Goal: Task Accomplishment & Management: Complete application form

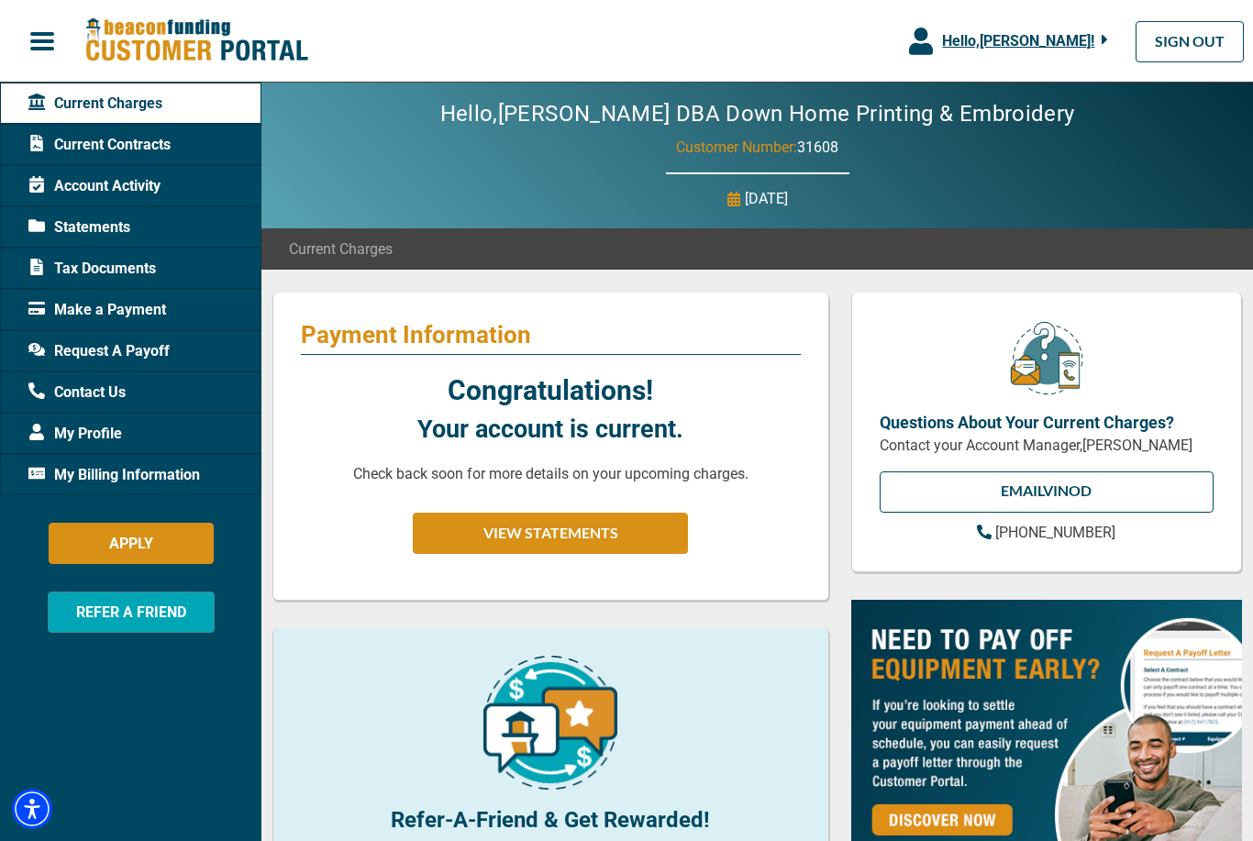
click at [76, 477] on span "My Billing Information" at bounding box center [113, 475] width 171 height 22
click at [78, 476] on span "My Billing Information" at bounding box center [113, 475] width 171 height 22
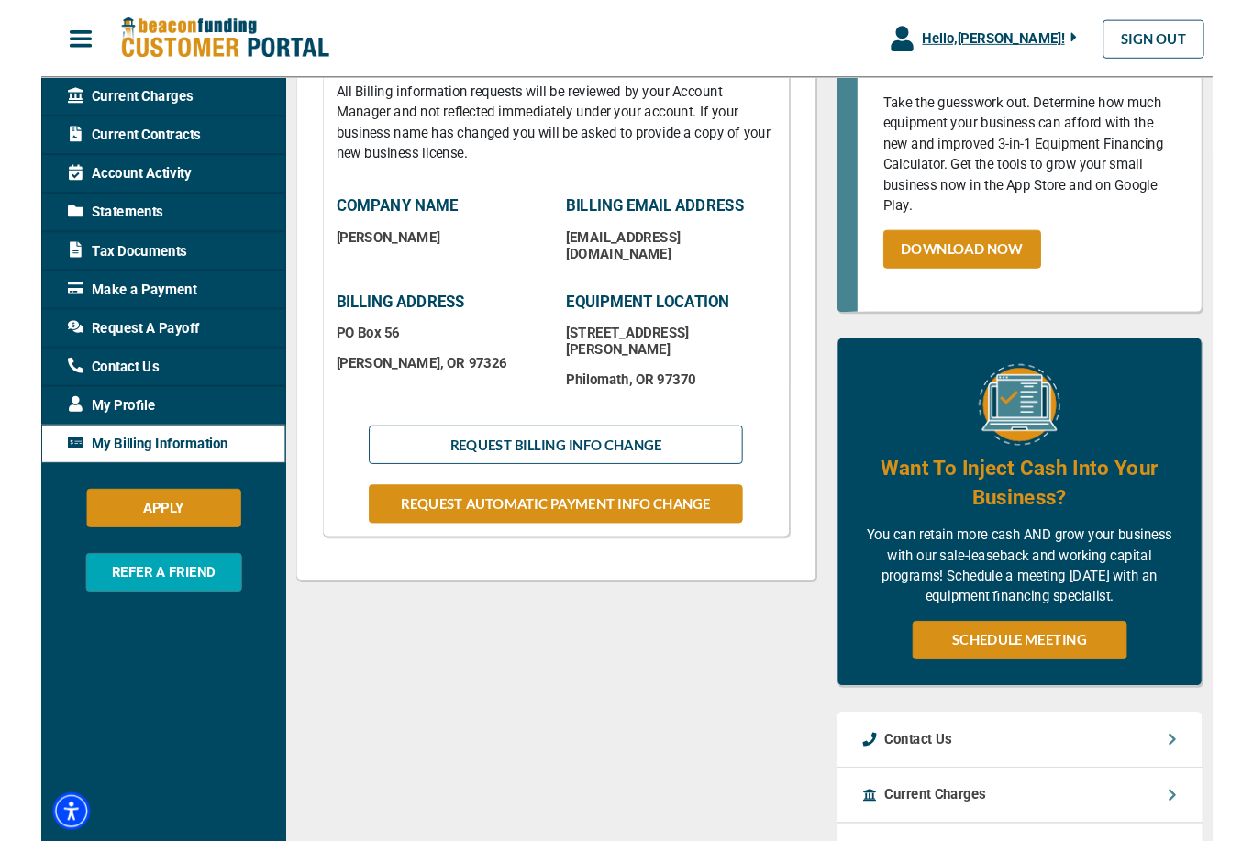
scroll to position [341, 0]
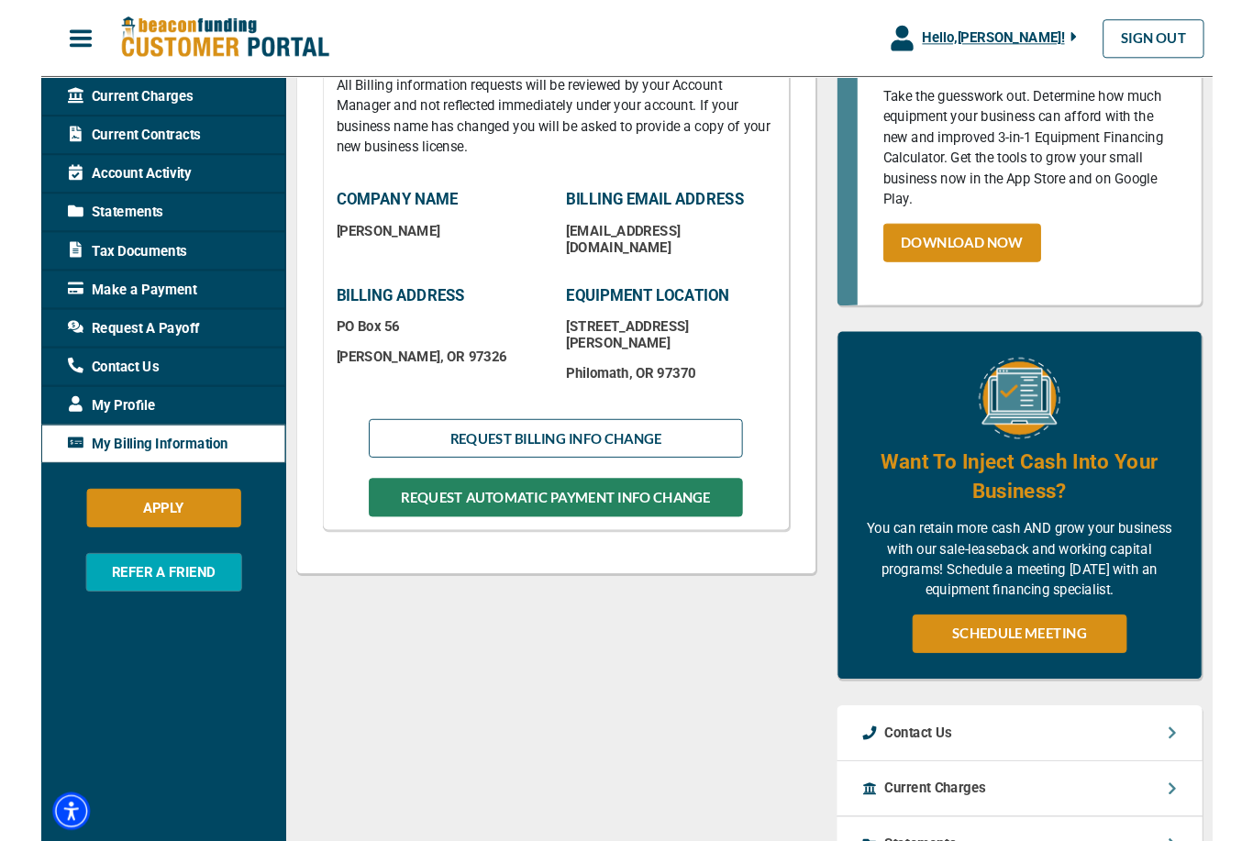
click at [425, 512] on button "REQUEST AUTOMATIC PAYMENT INFO CHANGE" at bounding box center [550, 532] width 400 height 41
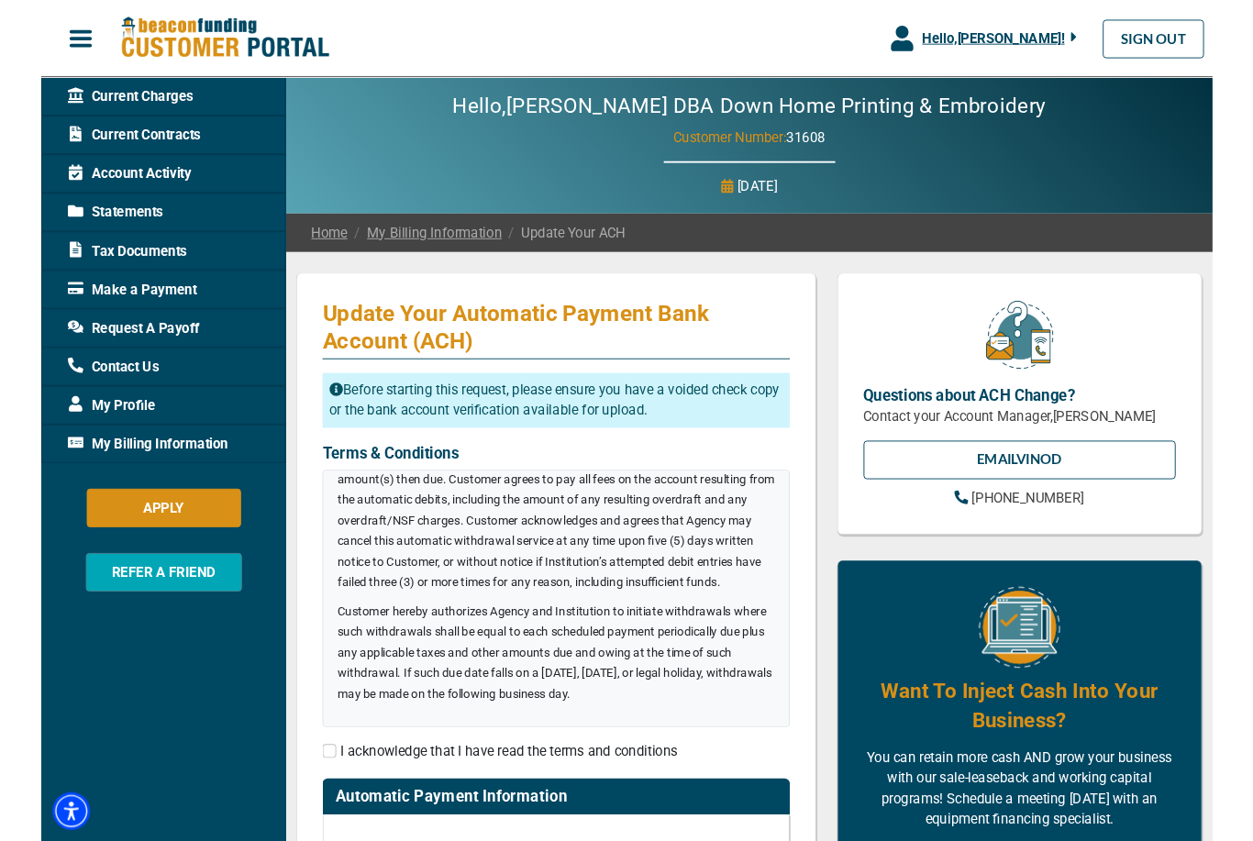
scroll to position [409, 0]
click at [315, 800] on input "checkbox" at bounding box center [308, 803] width 15 height 15
checkbox input "true"
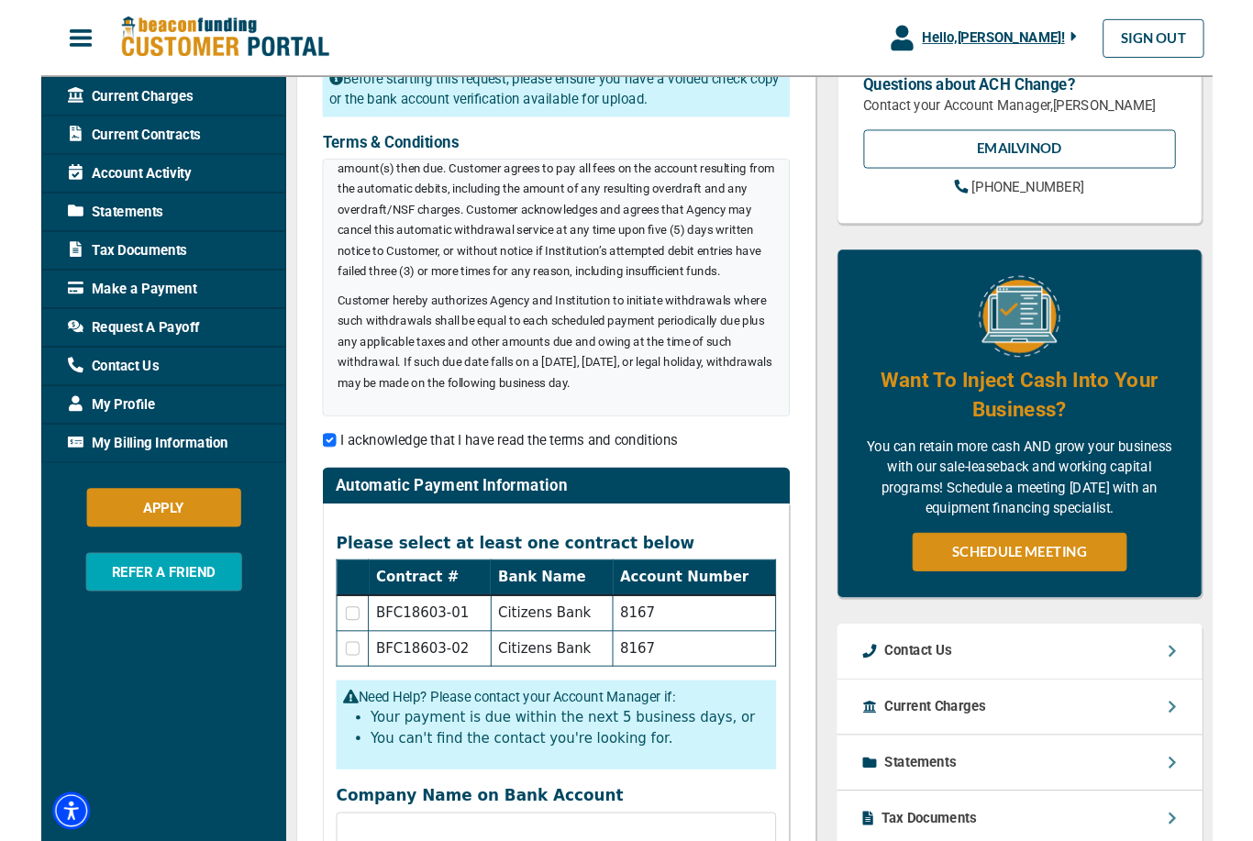
scroll to position [333, 0]
click at [339, 651] on input "checkbox" at bounding box center [333, 655] width 15 height 15
checkbox input "true"
click at [336, 700] on input "checkbox" at bounding box center [333, 693] width 15 height 15
checkbox input "true"
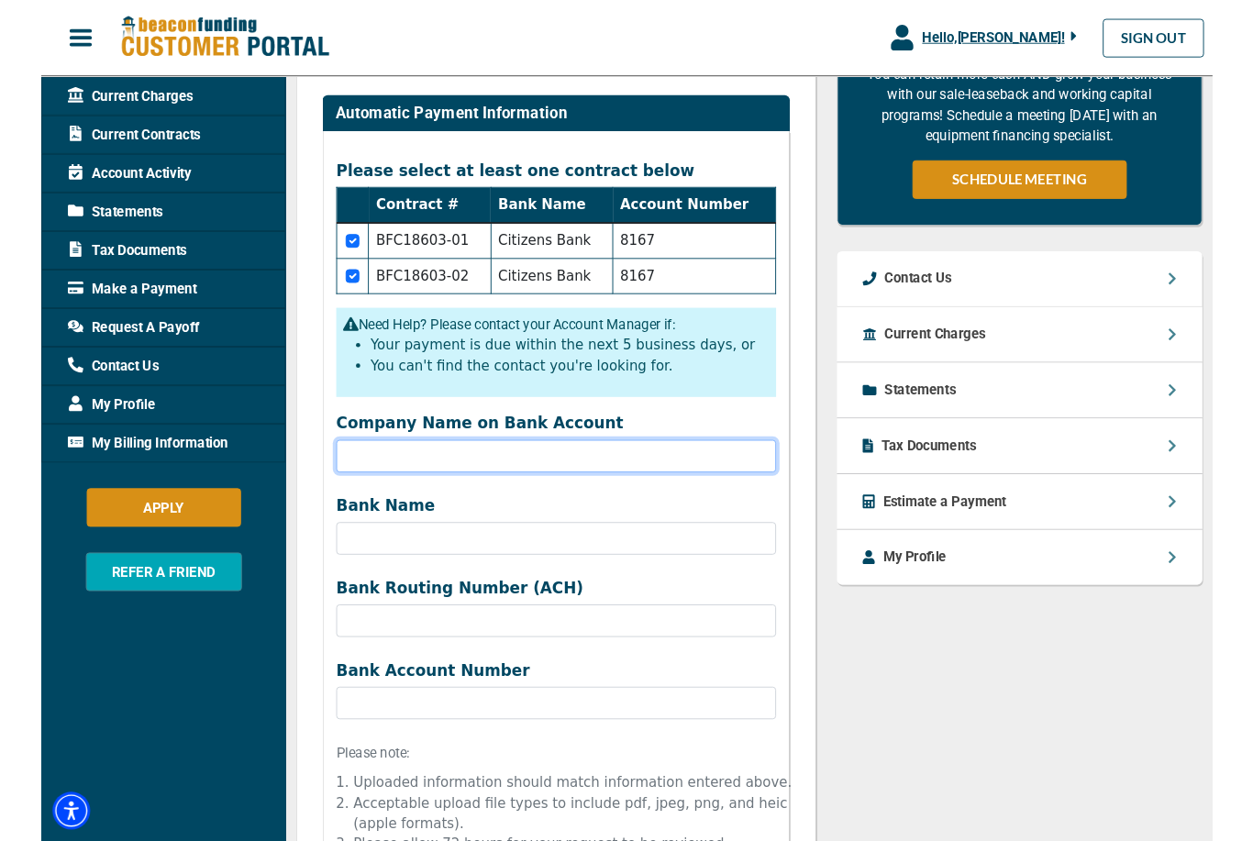
click at [368, 492] on input "Company Name on Bank Account" at bounding box center [550, 488] width 470 height 35
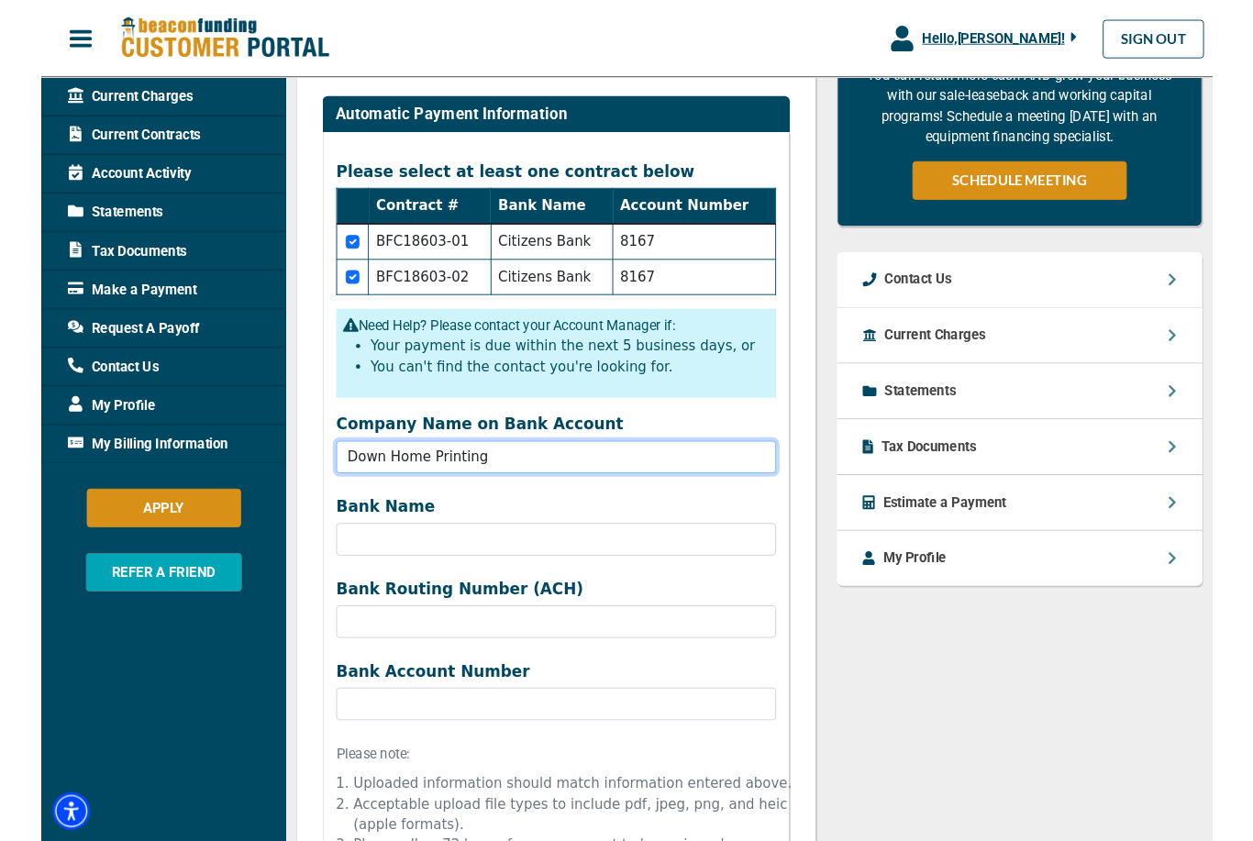
type input "Down Home Printing"
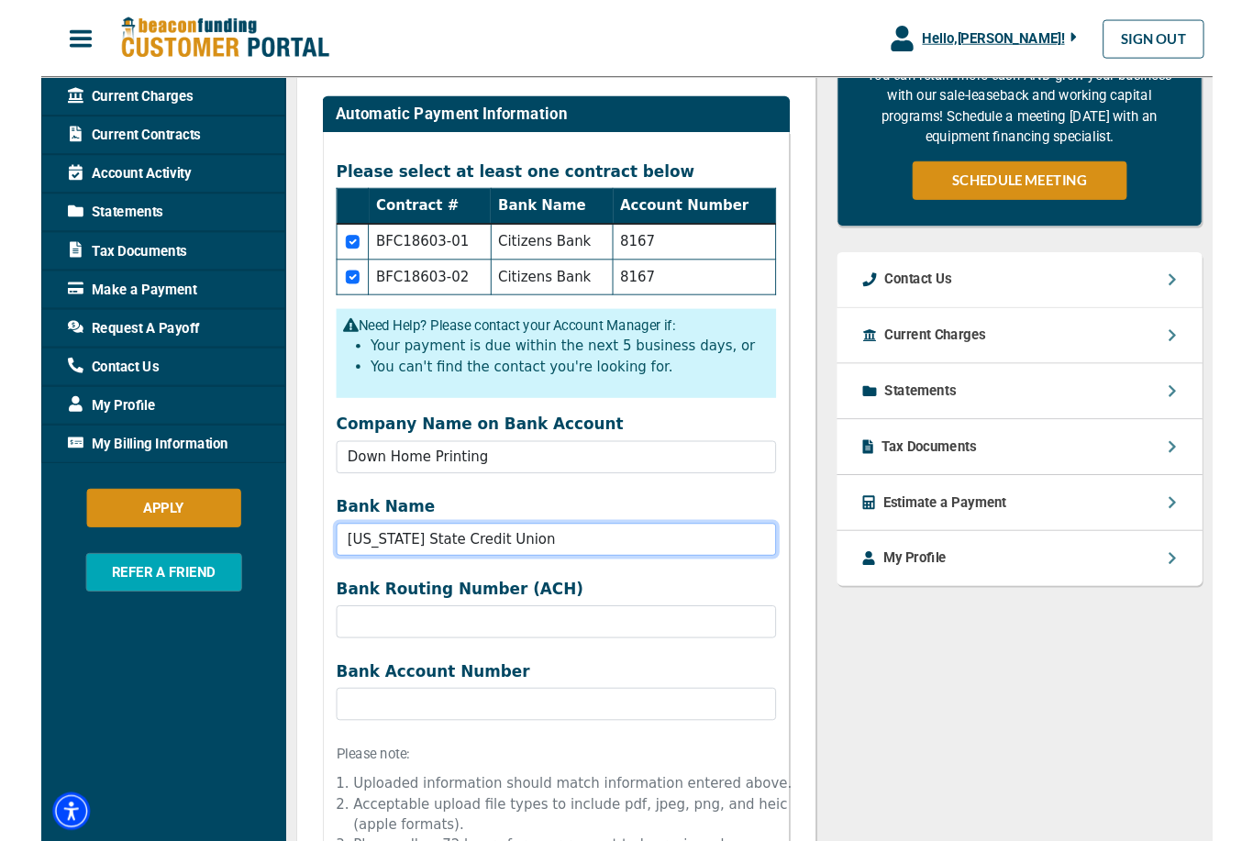
type input "[US_STATE] State Credit Union"
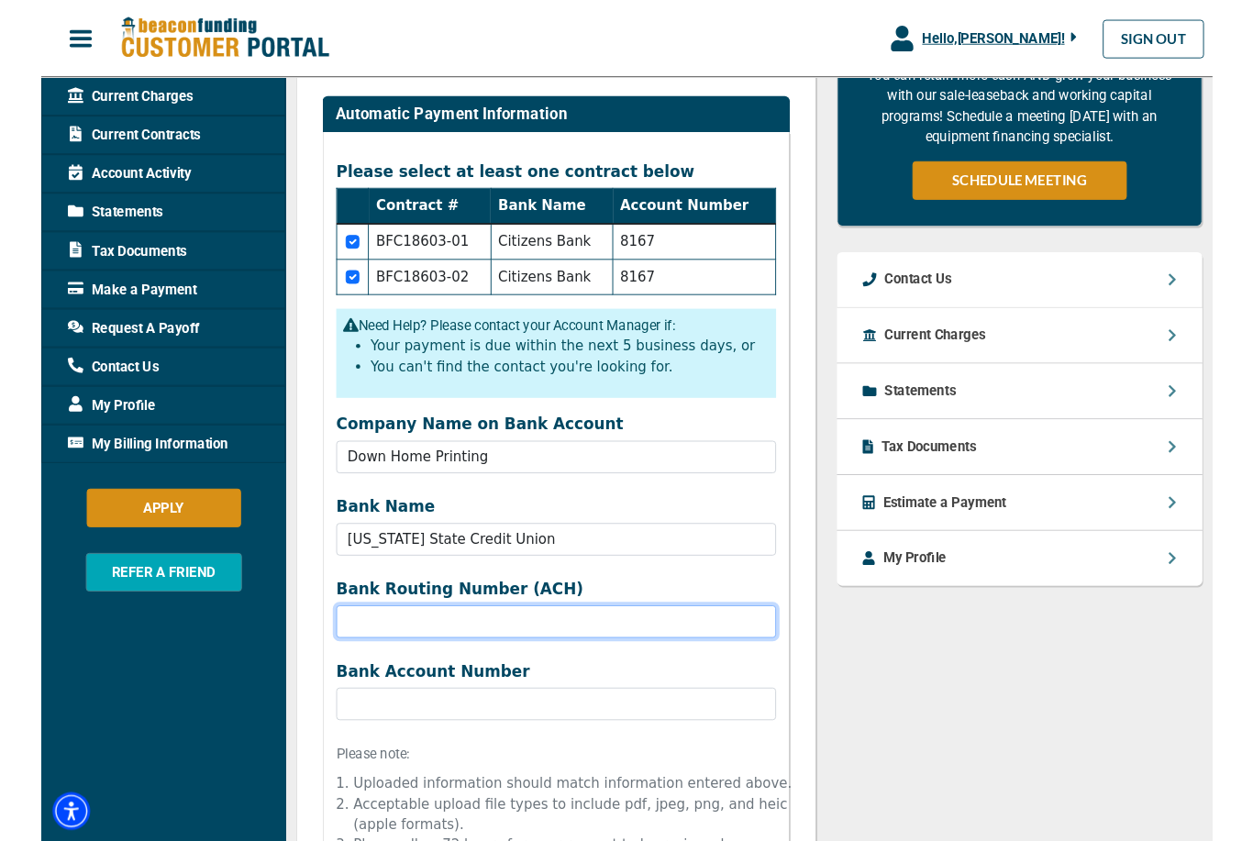
click at [501, 665] on input "Company Name on Bank Account" at bounding box center [550, 664] width 470 height 35
type input "32327427"
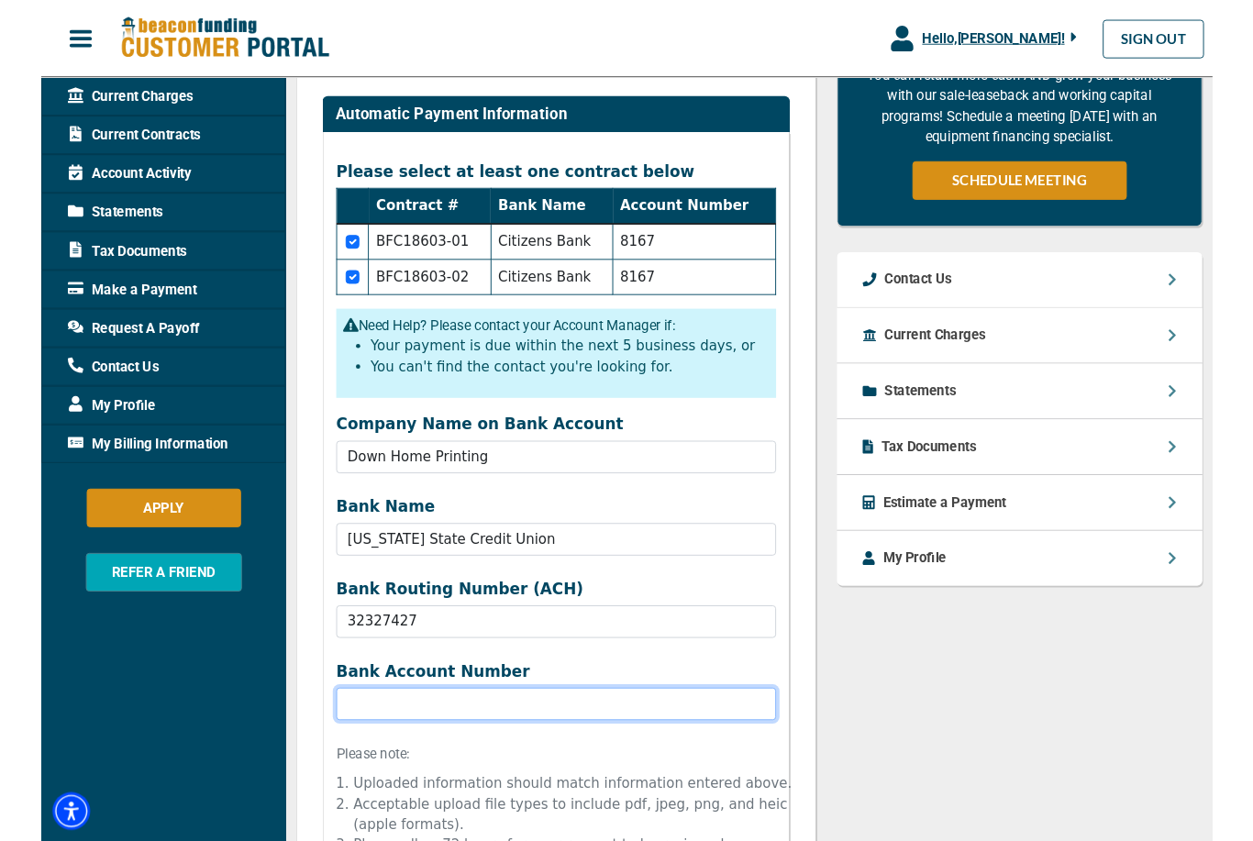
click at [393, 754] on input "Bank Name" at bounding box center [550, 752] width 470 height 35
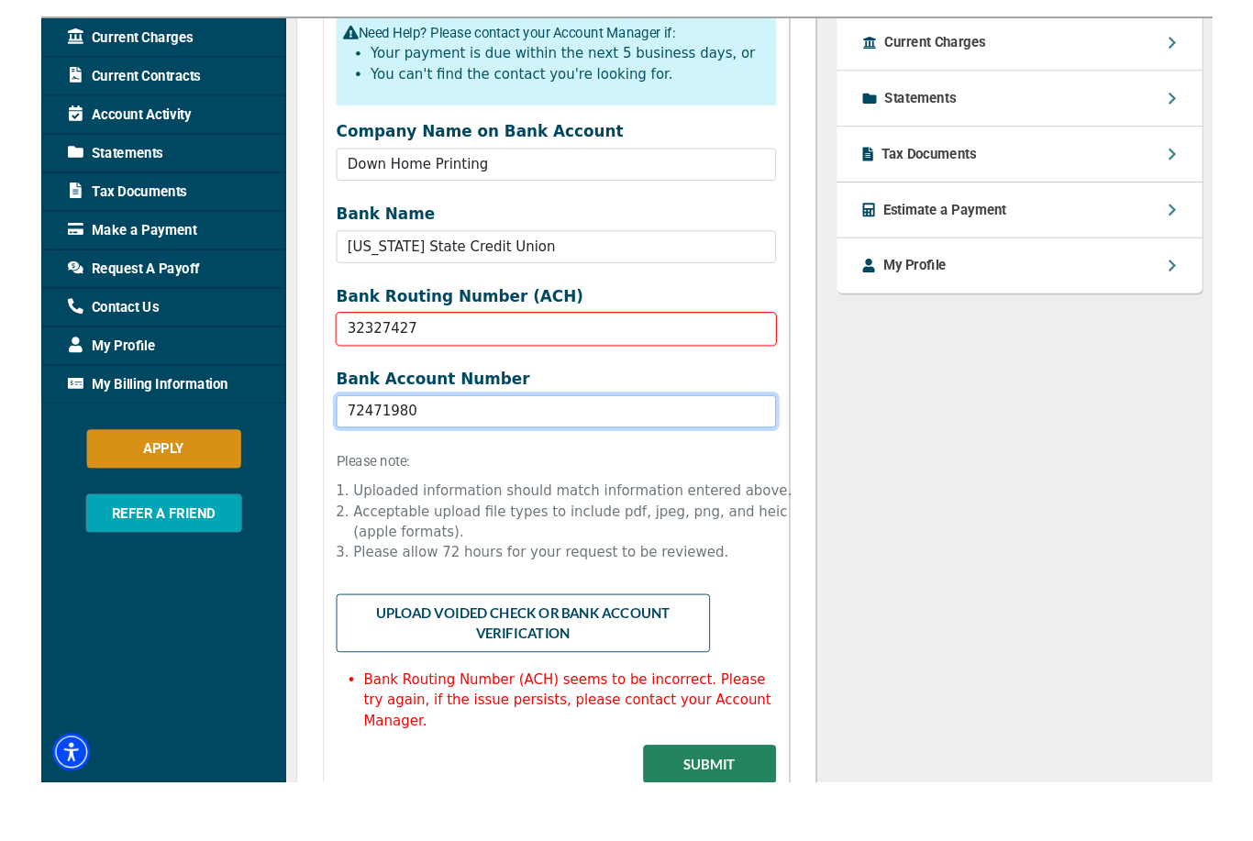
scroll to position [986, 0]
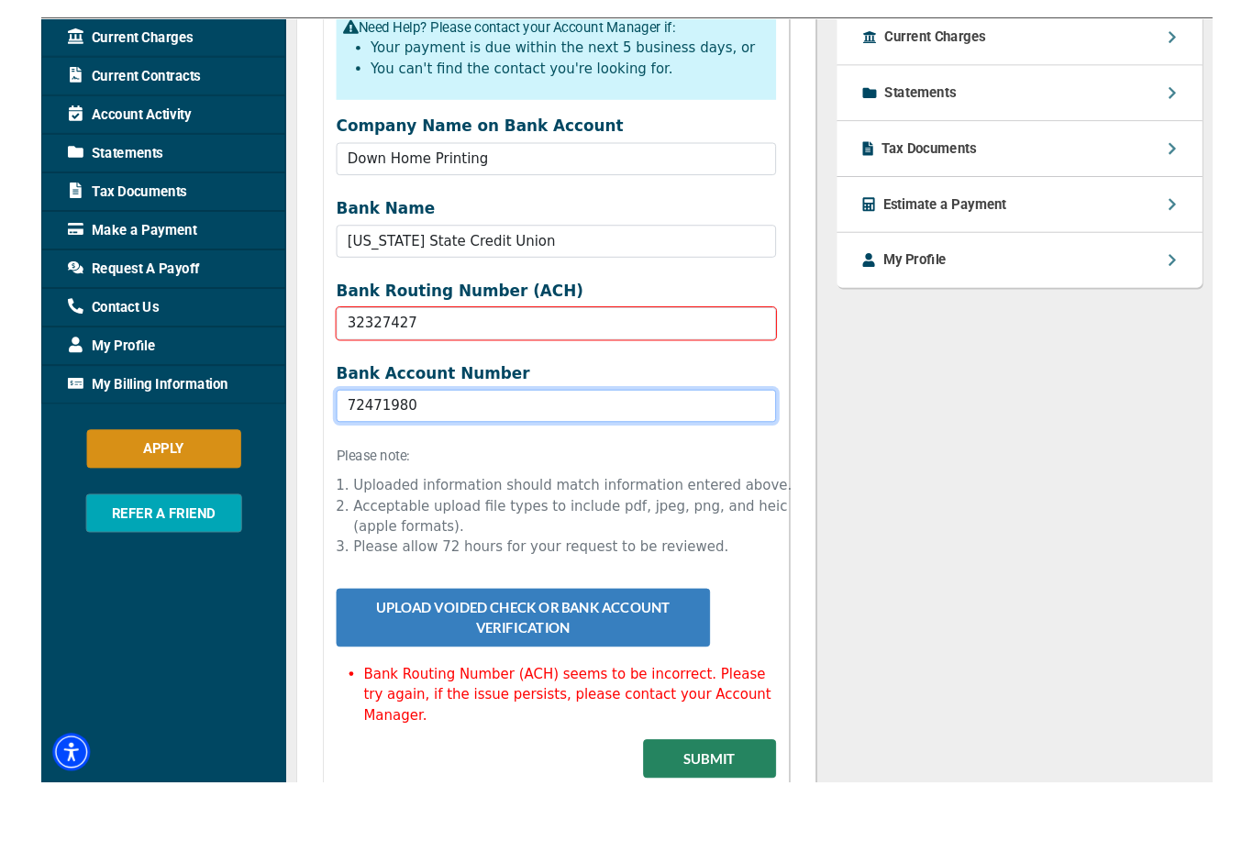
type input "72471980"
click at [525, 692] on button "Upload Voided Check or Bank Account Verification" at bounding box center [515, 723] width 400 height 62
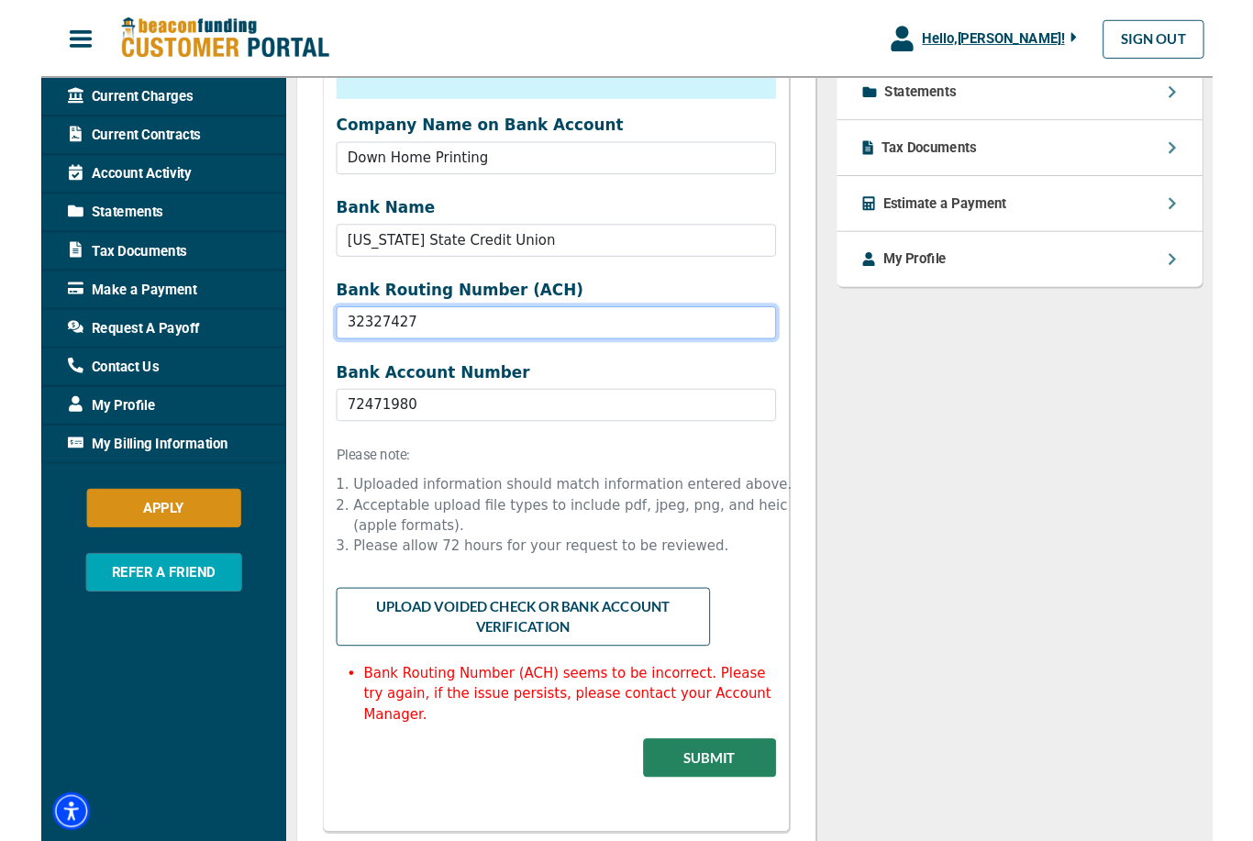
click at [503, 347] on input "32327427" at bounding box center [550, 344] width 470 height 35
type input "323274270"
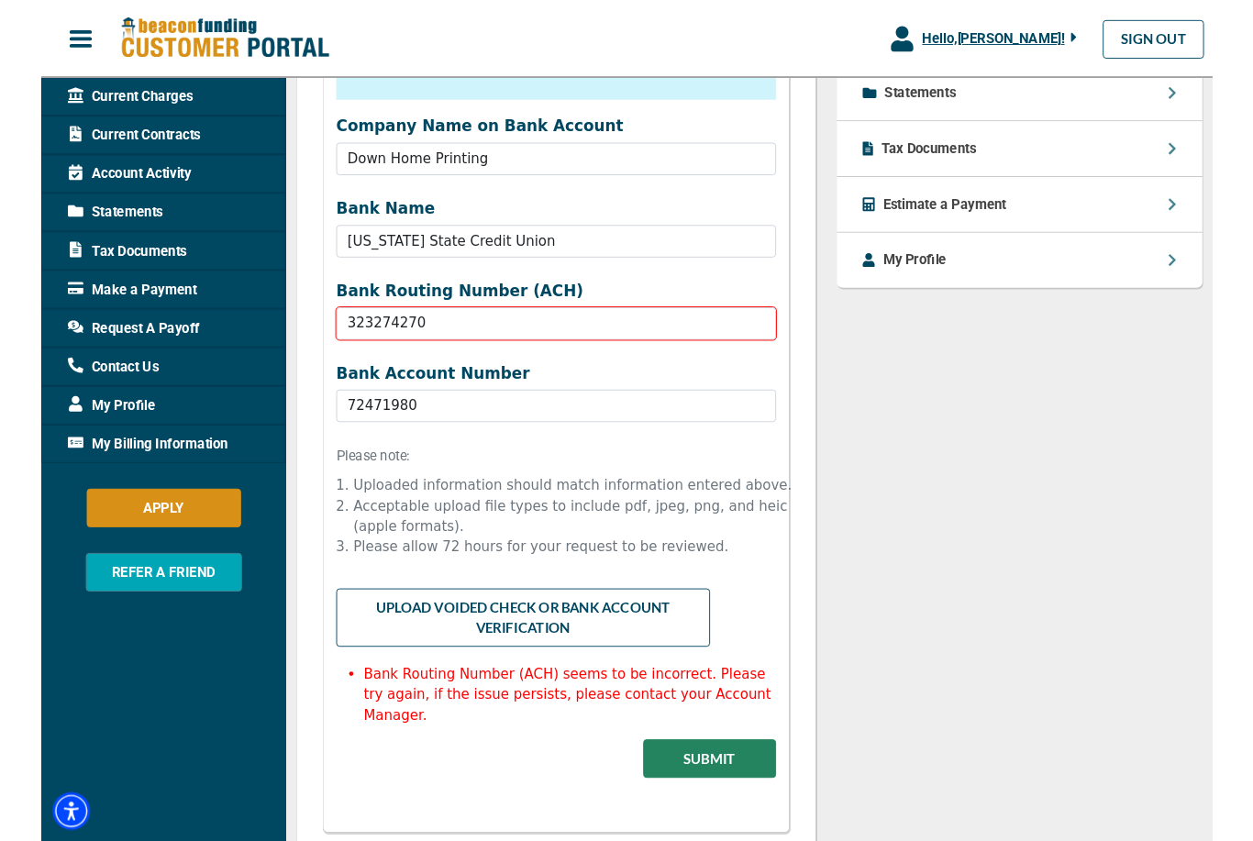
click at [497, 649] on input "file" at bounding box center [550, 646] width 470 height 35
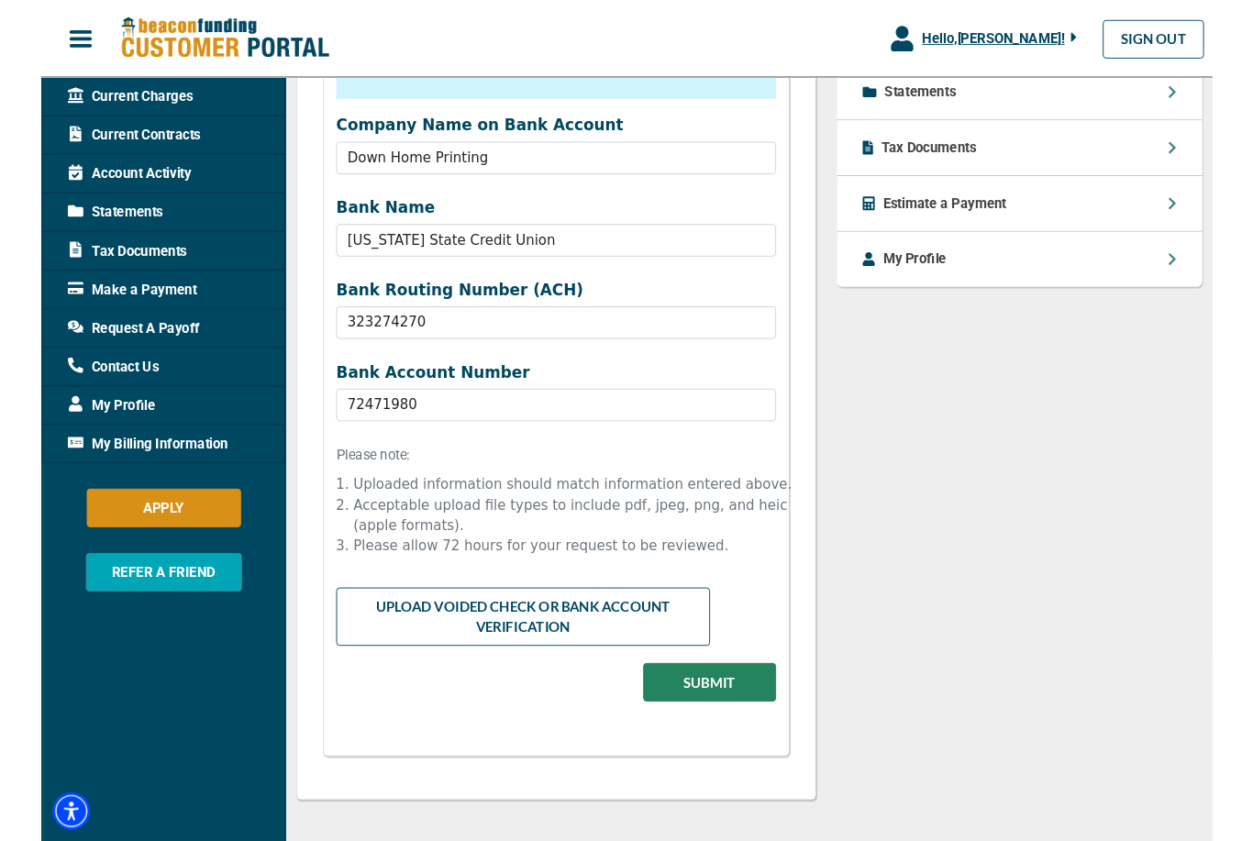
type input "C:\fakepath\IMG_4072.jpeg"
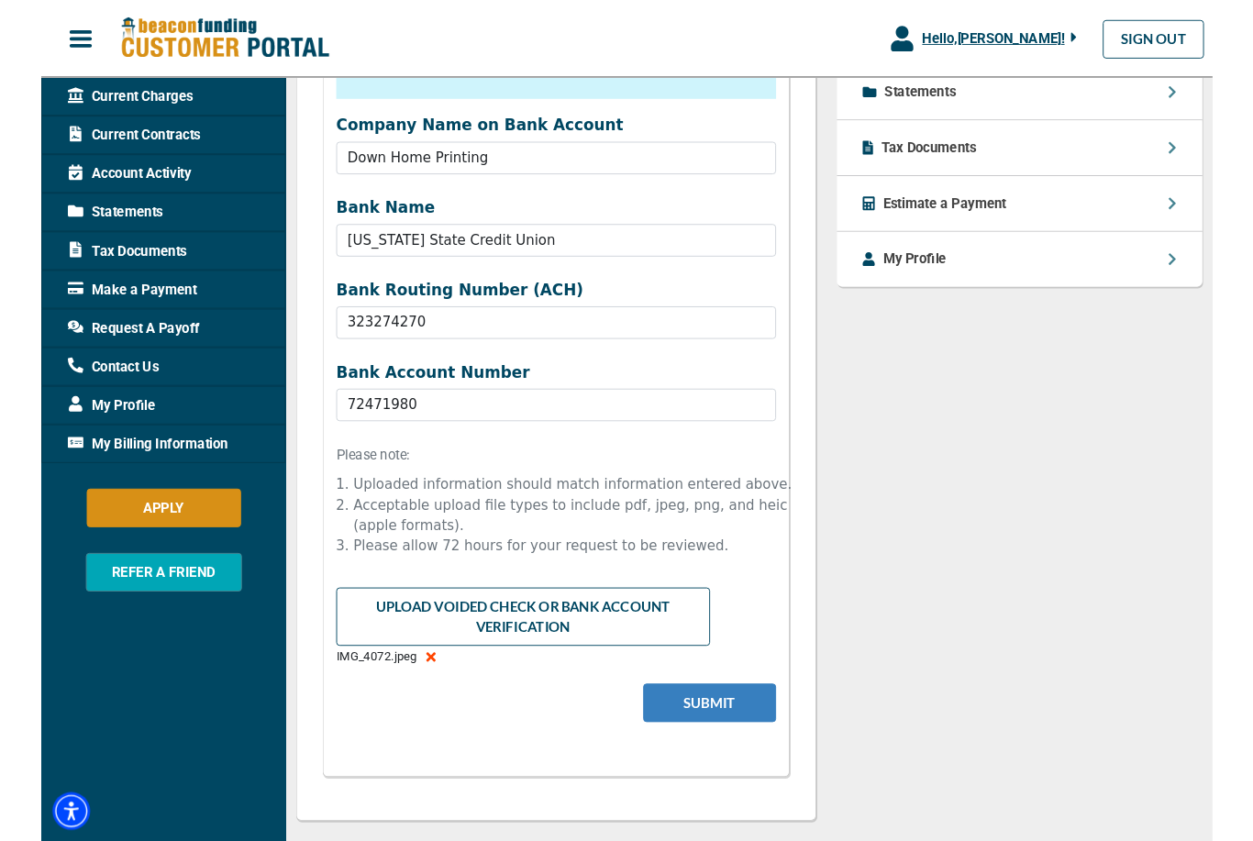
click at [717, 741] on button "Submit" at bounding box center [715, 751] width 142 height 41
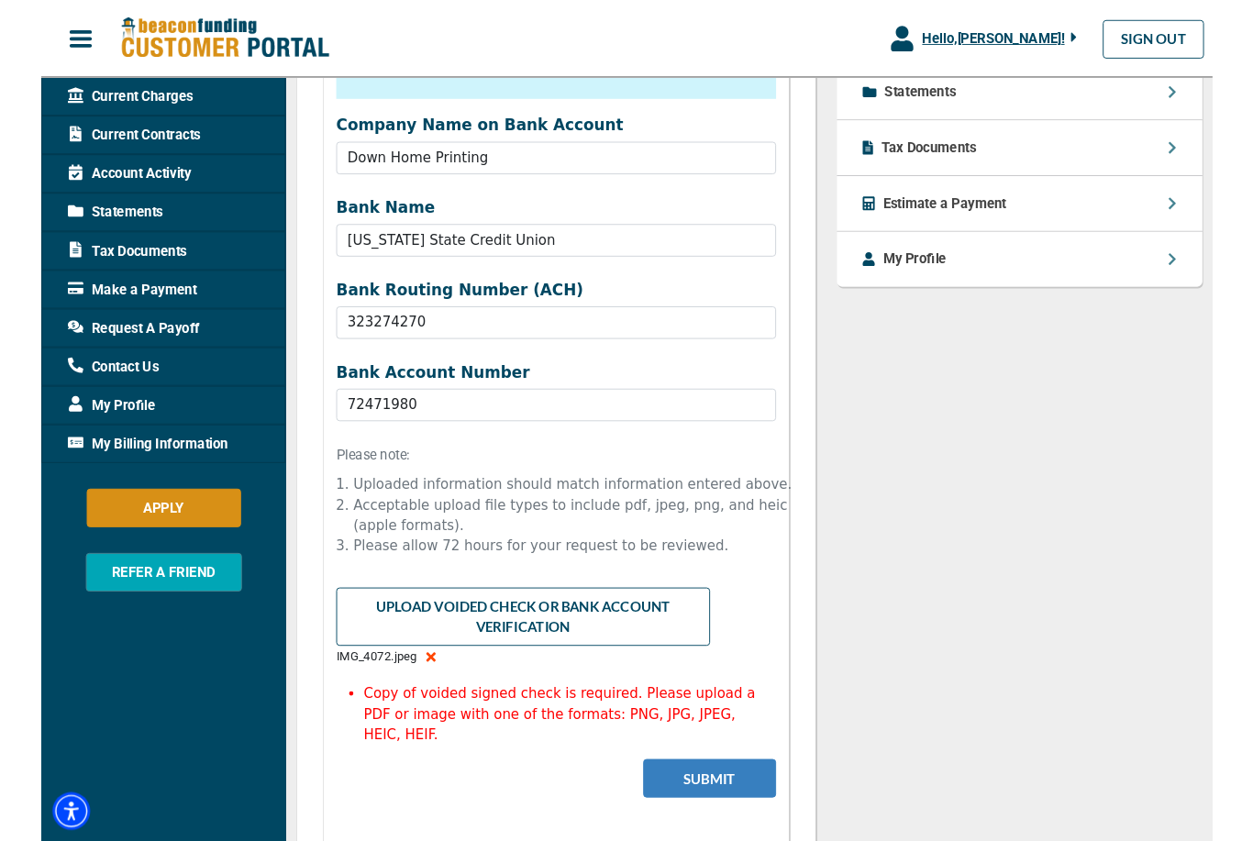
click at [719, 821] on button "Submit" at bounding box center [715, 831] width 142 height 41
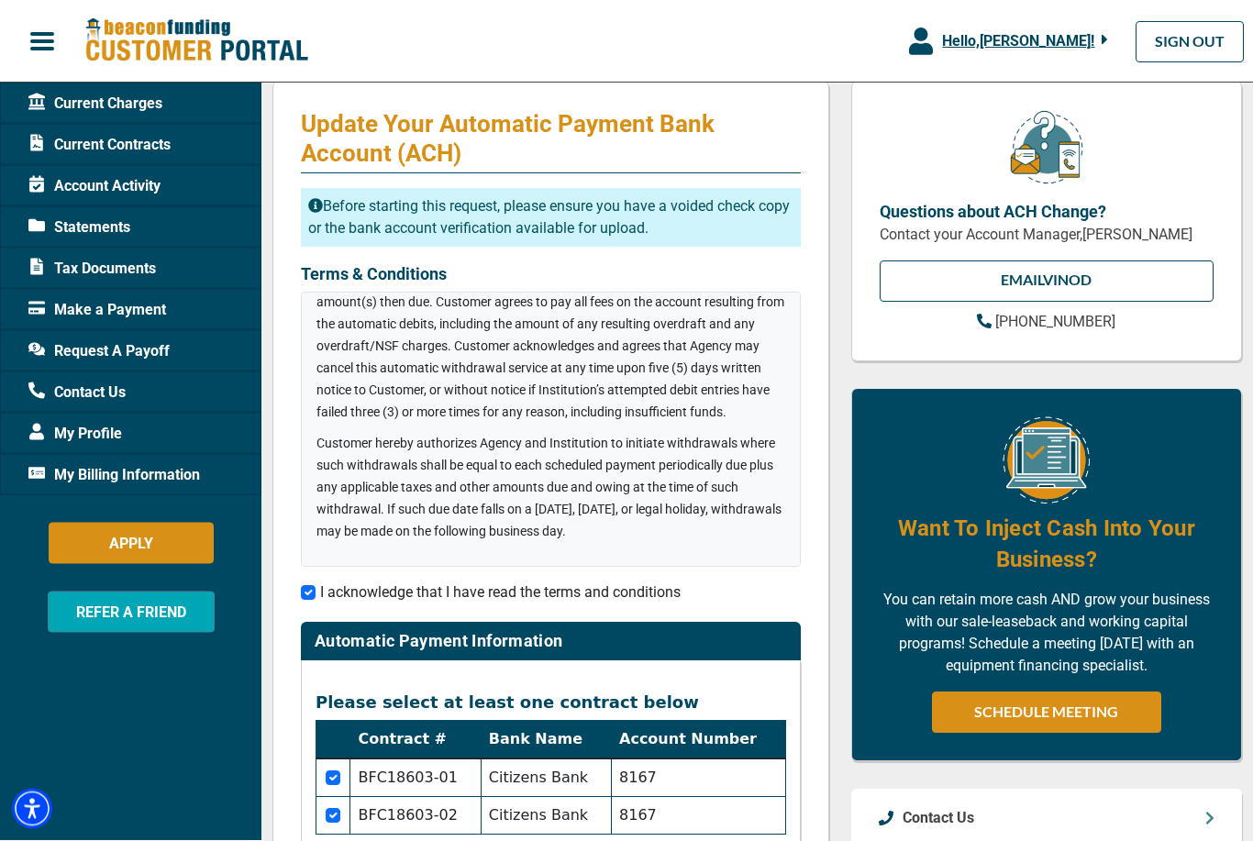
scroll to position [0, 0]
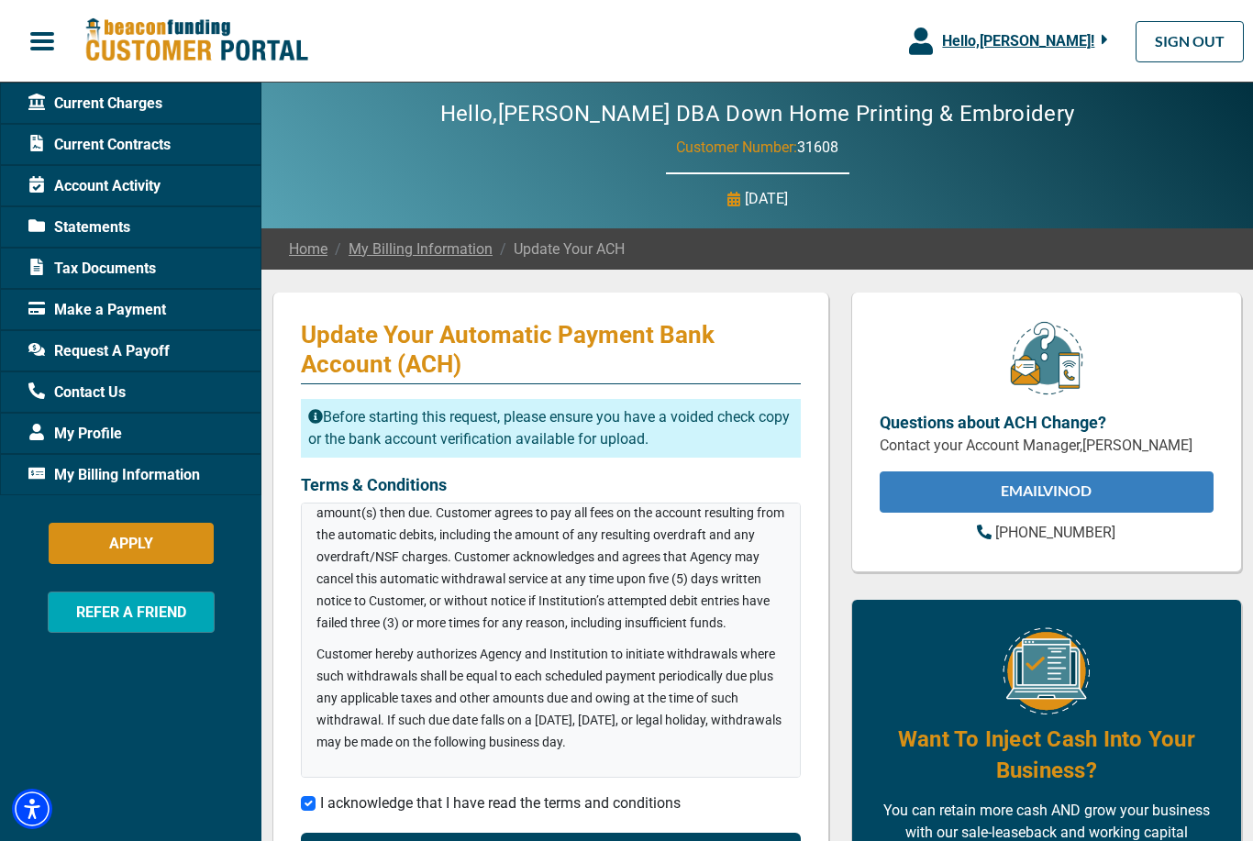
click at [1014, 489] on link "EMAIL Vinod" at bounding box center [1046, 491] width 334 height 41
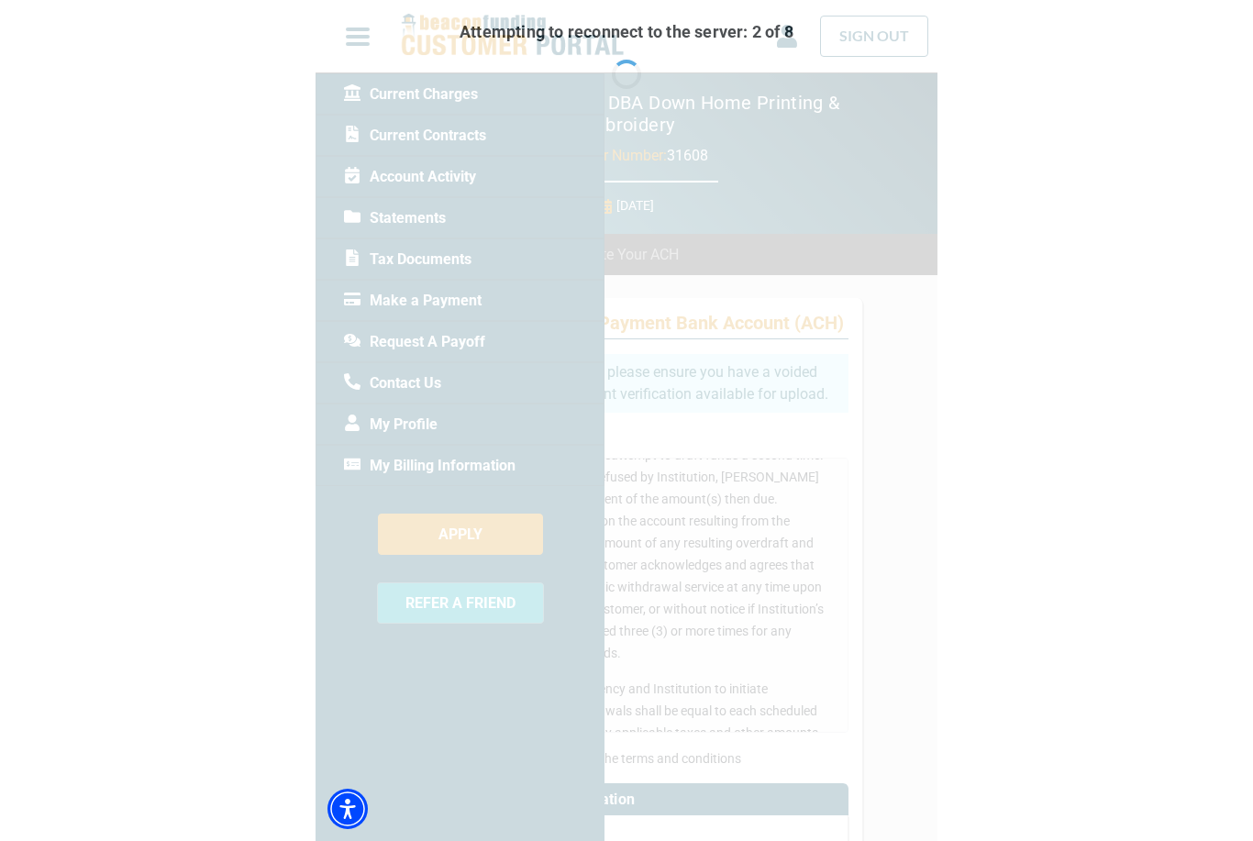
scroll to position [409, 0]
